Goal: Book appointment/travel/reservation

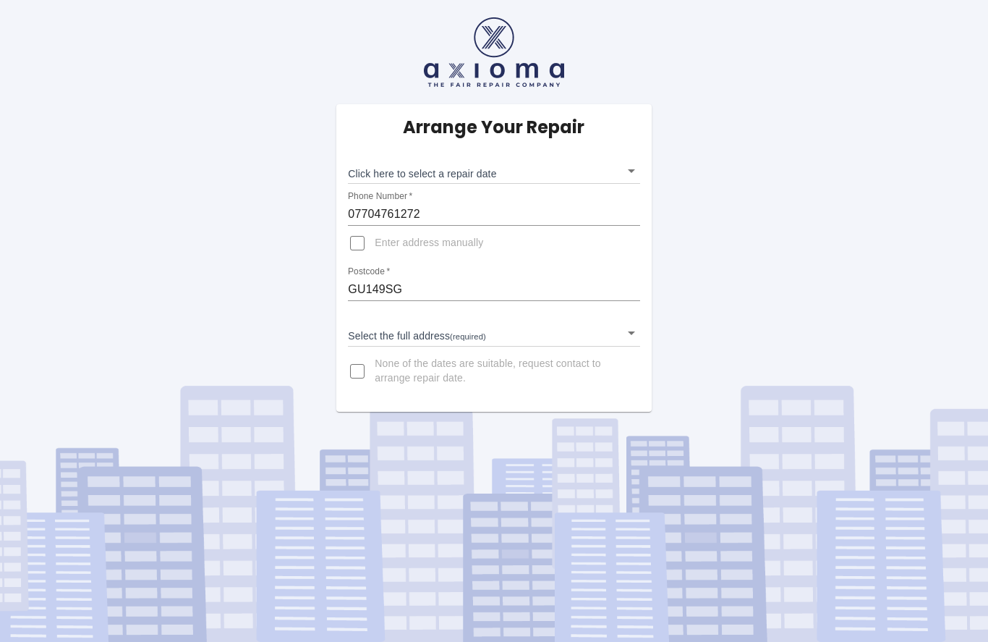
click at [354, 247] on input "Enter address manually" at bounding box center [357, 243] width 35 height 35
checkbox input "true"
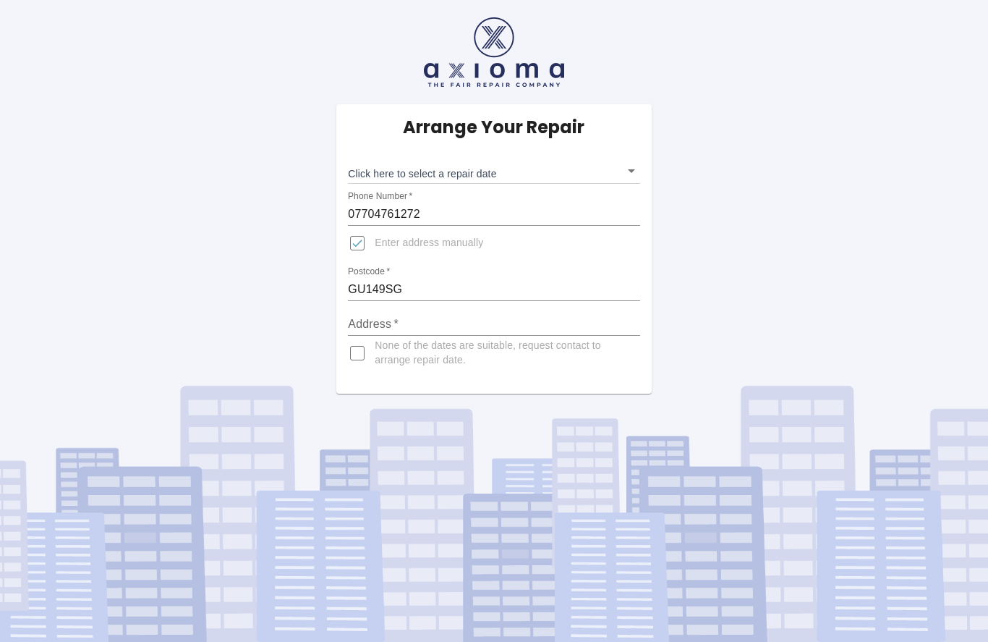
click at [483, 169] on body "Arrange Your Repair Click here to select a repair date ​ Phone Number   * 07704…" at bounding box center [494, 321] width 988 height 642
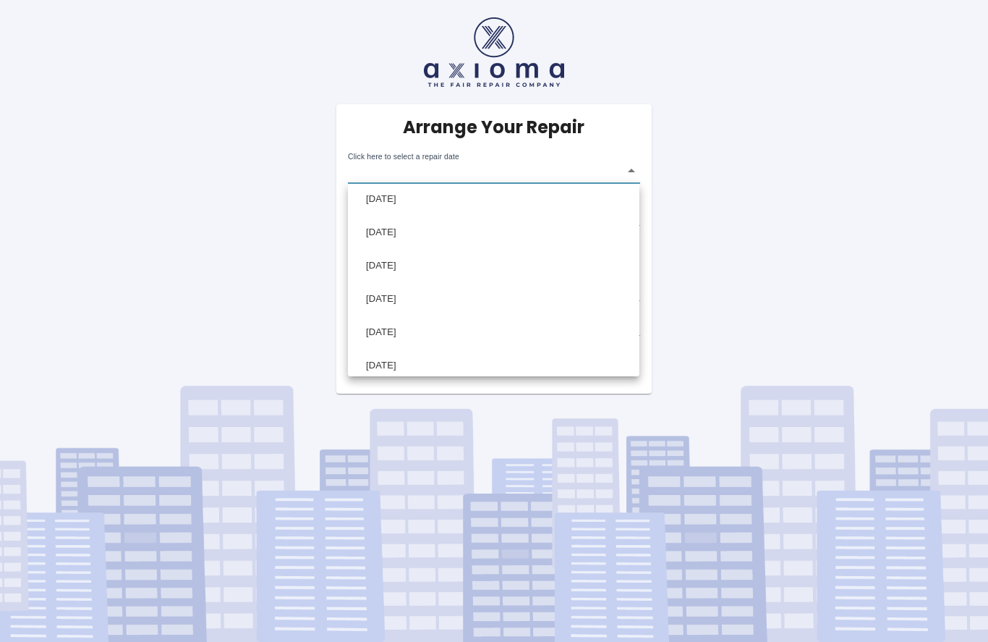
scroll to position [4, 0]
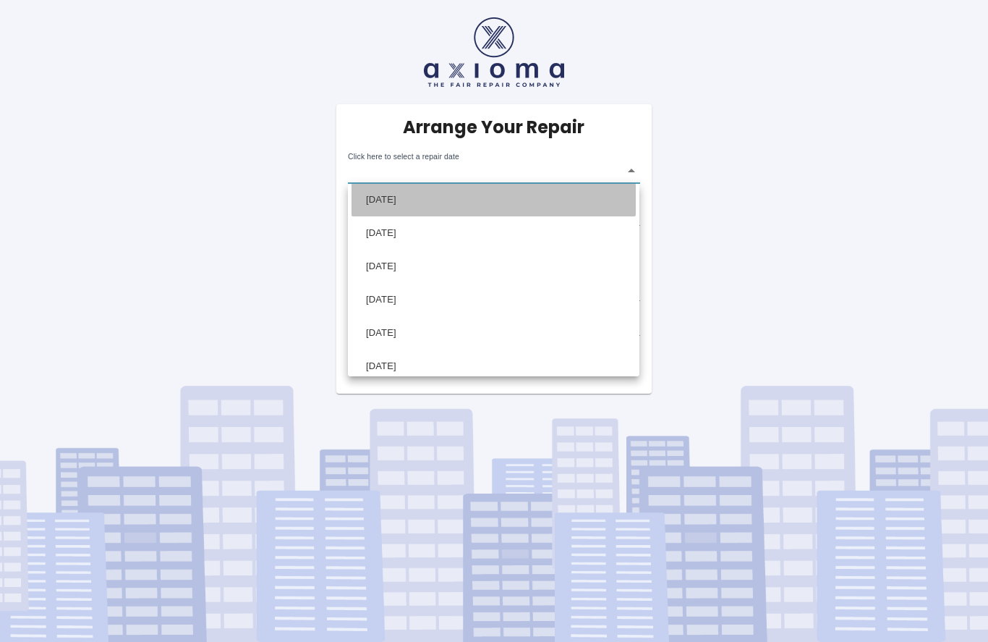
click at [415, 200] on li "[DATE]" at bounding box center [494, 199] width 284 height 33
type input "[DATE]T00:00:00.000Z"
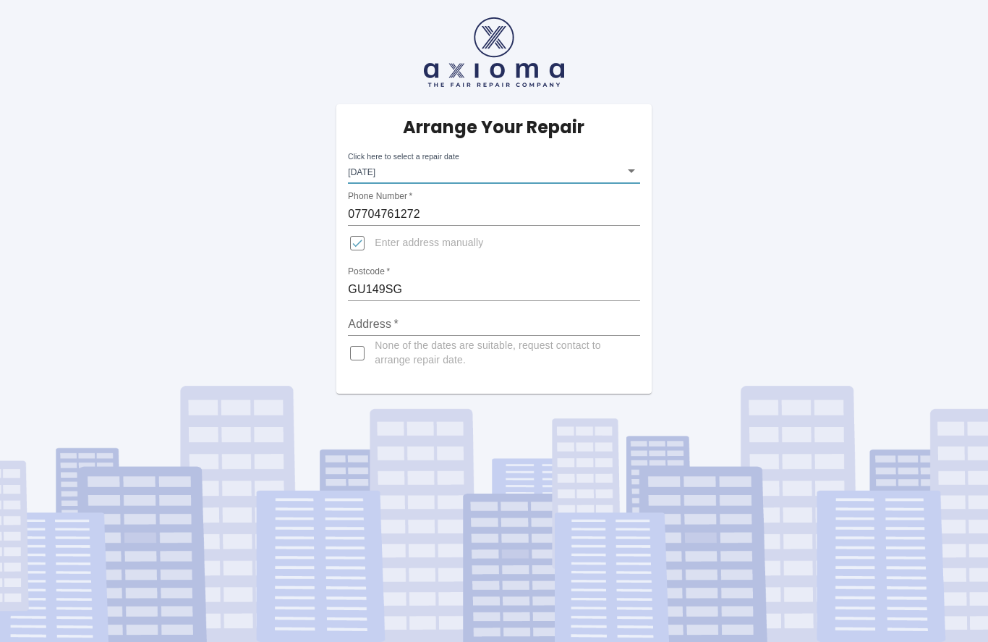
click at [381, 320] on input "Address   *" at bounding box center [494, 324] width 292 height 23
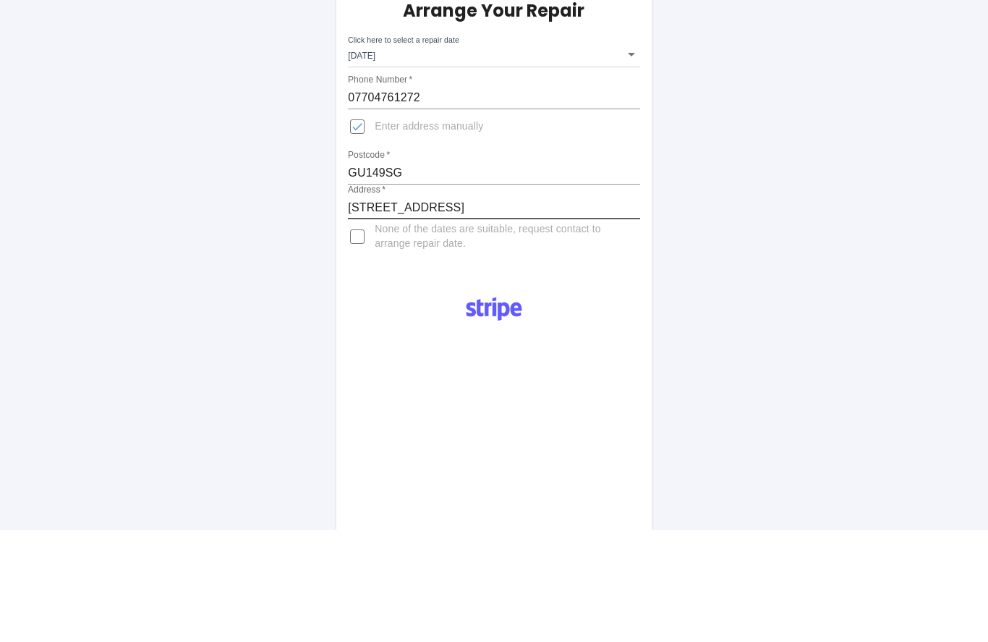
scroll to position [0, 0]
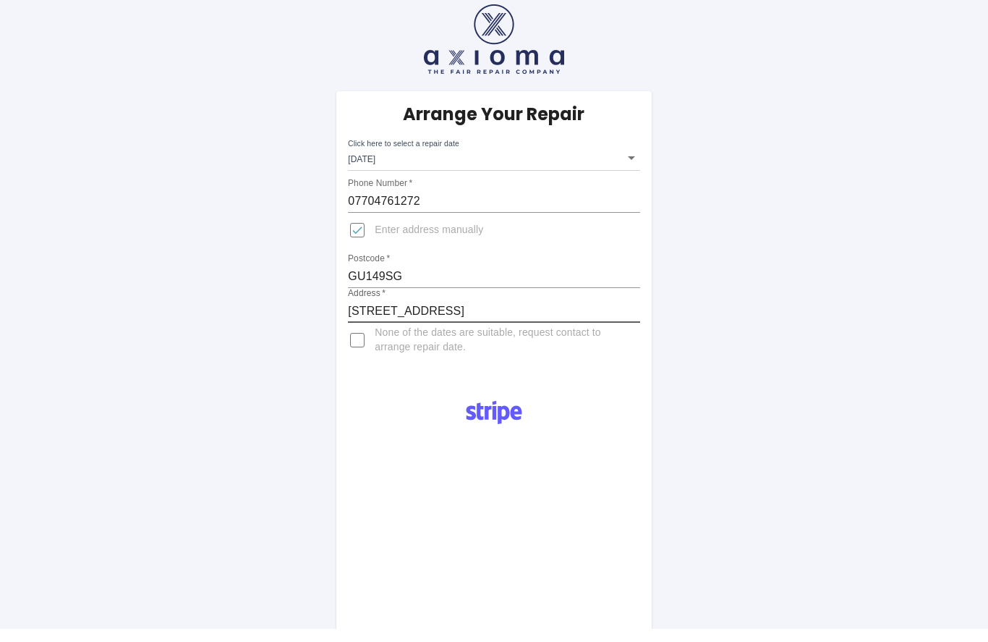
type input "[STREET_ADDRESS]"
click at [985, 340] on div "Arrange Your Repair Click here to select a repair date [DATE] [DATE]T00:00:00.0…" at bounding box center [494, 563] width 1010 height 1126
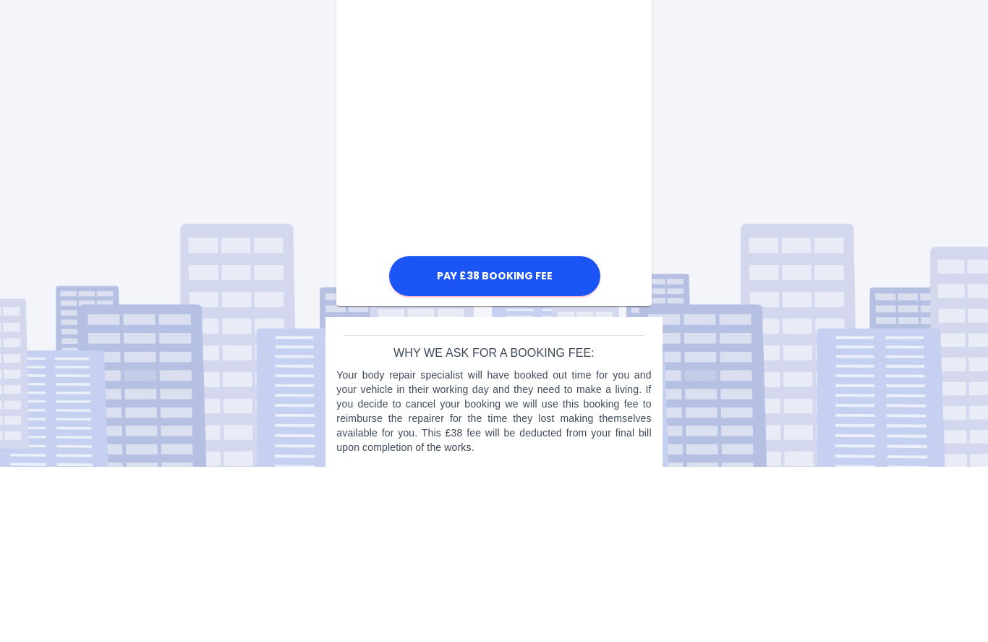
scroll to position [734, 0]
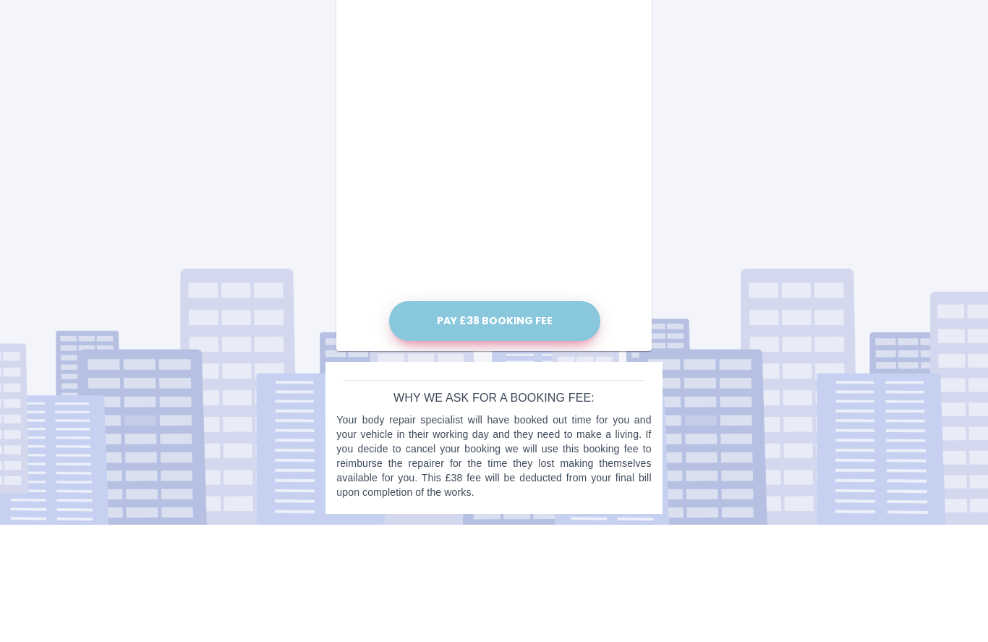
click at [489, 419] on button "Pay £38 Booking Fee" at bounding box center [494, 439] width 211 height 40
